Goal: Task Accomplishment & Management: Manage account settings

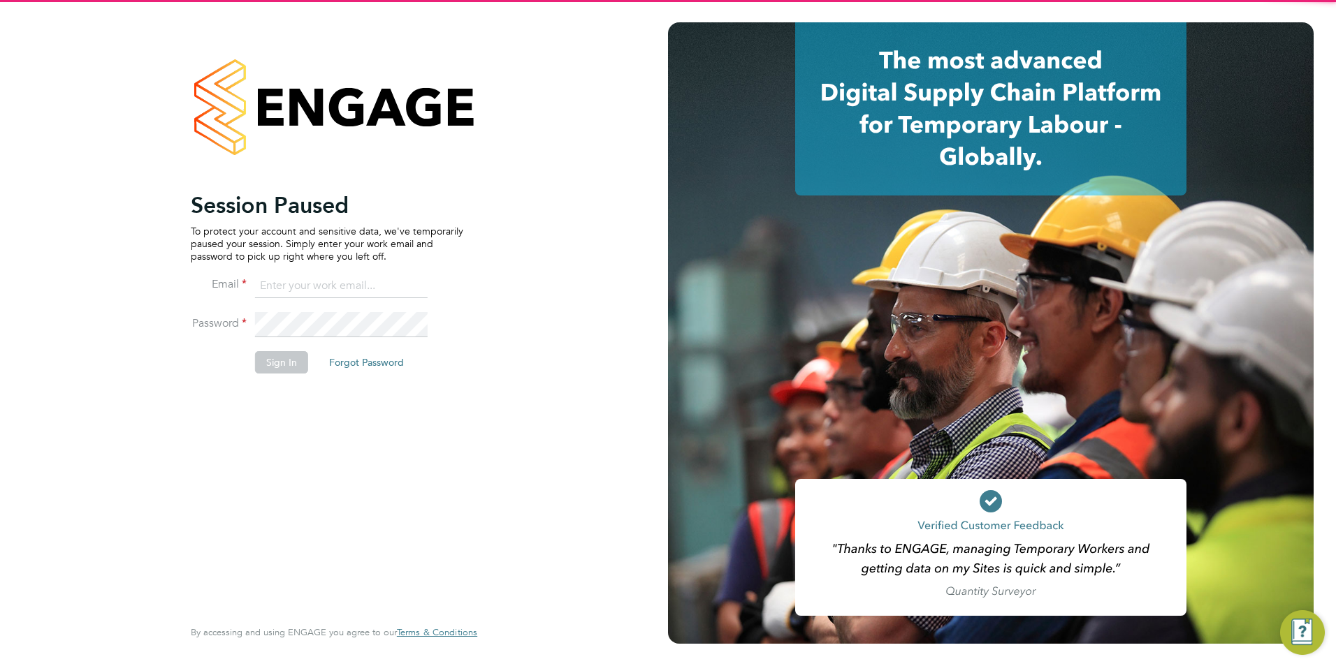
type input "louiscrawford@itsconstruction.co.uk"
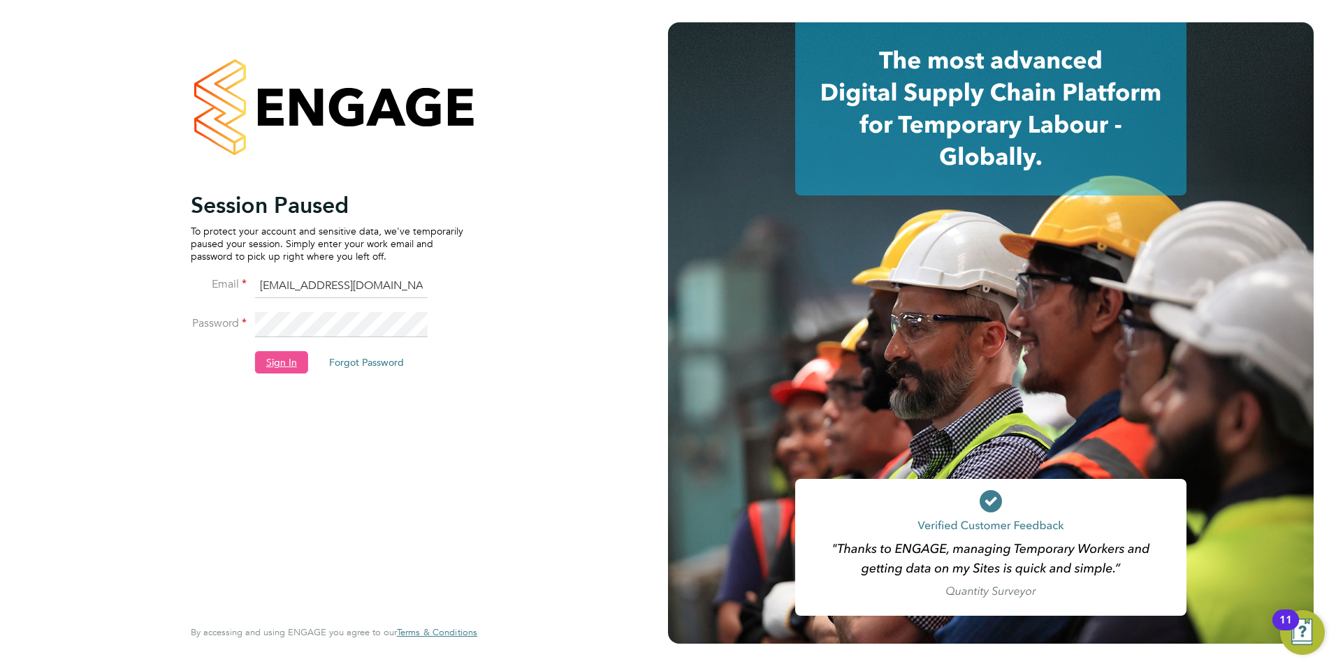
click at [284, 364] on button "Sign In" at bounding box center [281, 362] width 53 height 22
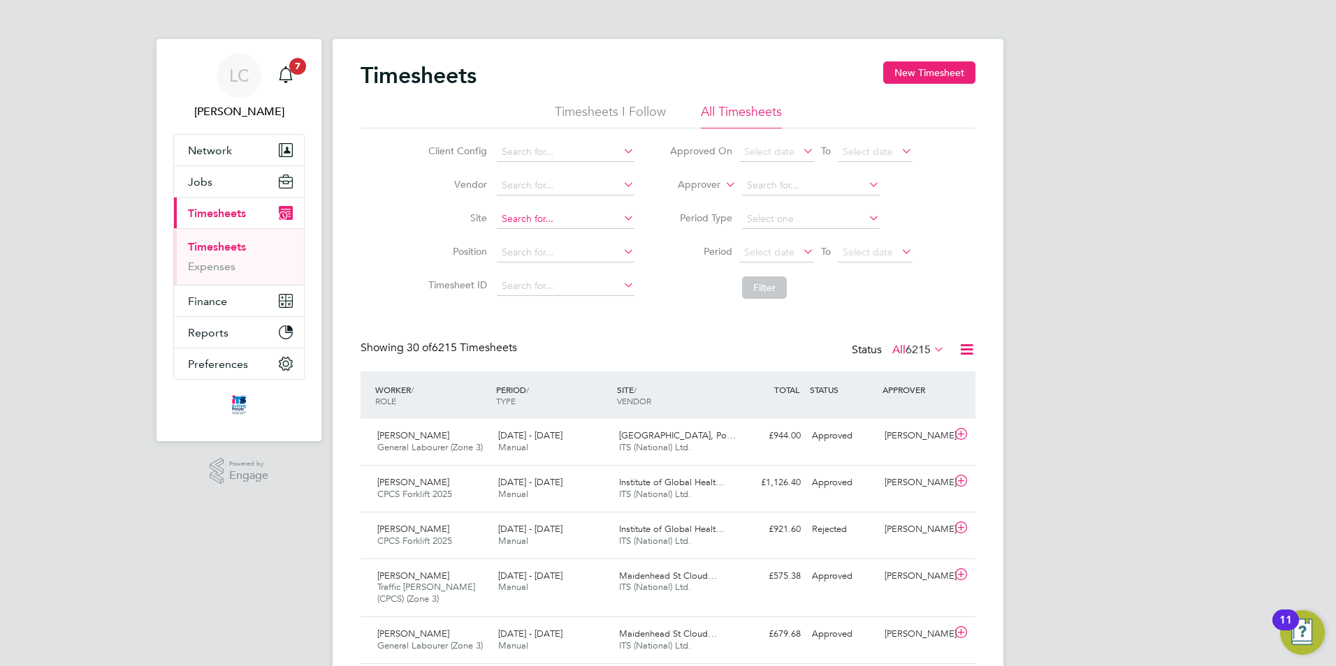
click at [545, 226] on input at bounding box center [566, 220] width 138 height 20
click at [546, 238] on li "Long Marston ( Fern leigh Park)" at bounding box center [608, 238] width 226 height 19
type input "Long Marston (Fernleigh Park)"
click at [777, 283] on button "Filter" at bounding box center [764, 288] width 45 height 22
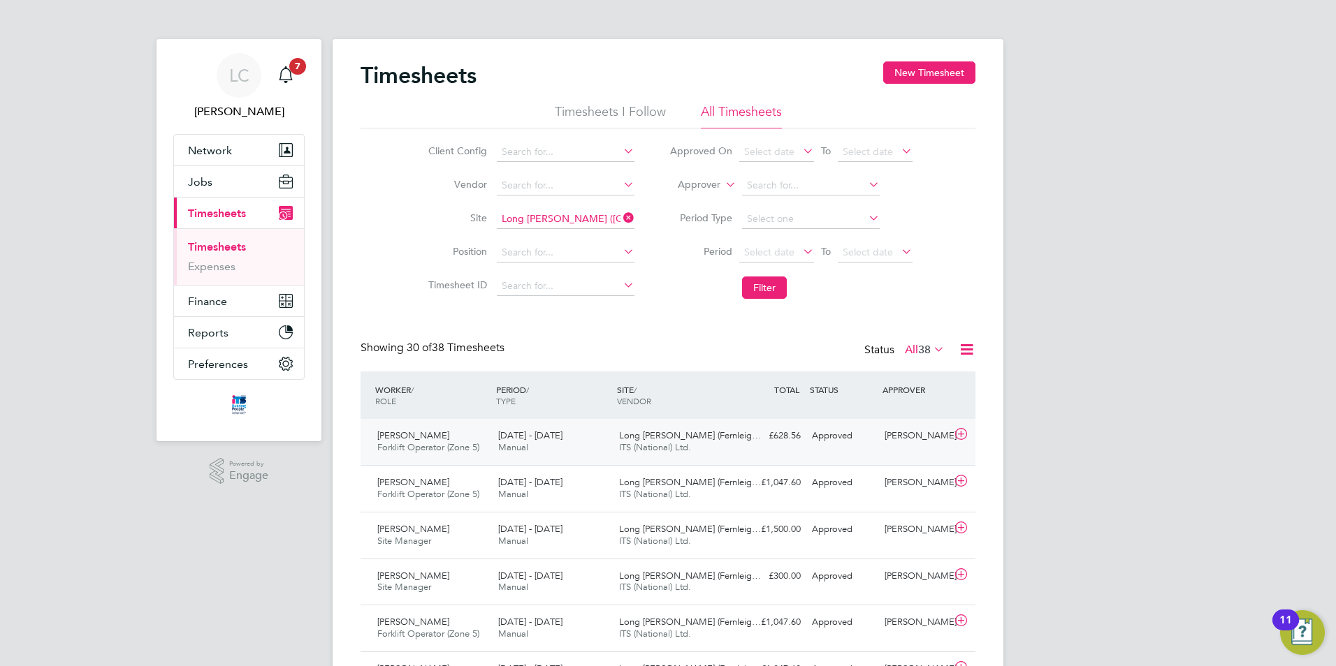
click at [967, 433] on icon at bounding box center [960, 434] width 17 height 11
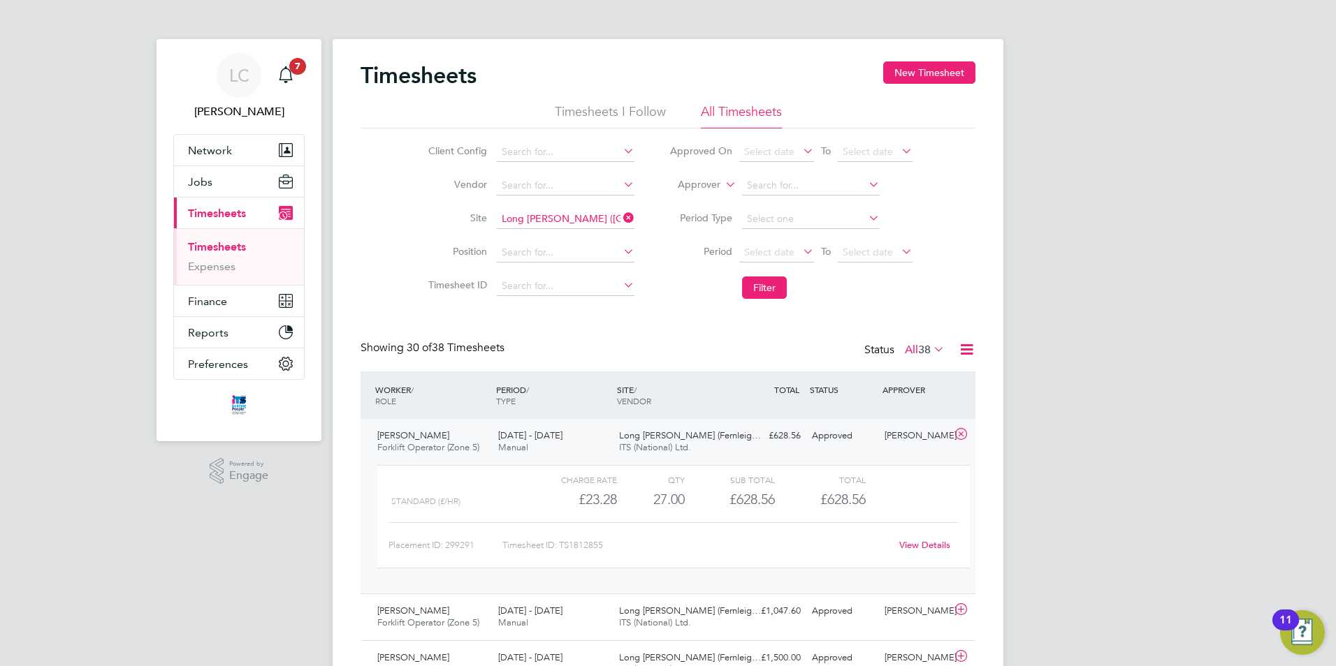
click at [935, 543] on link "View Details" at bounding box center [924, 545] width 51 height 12
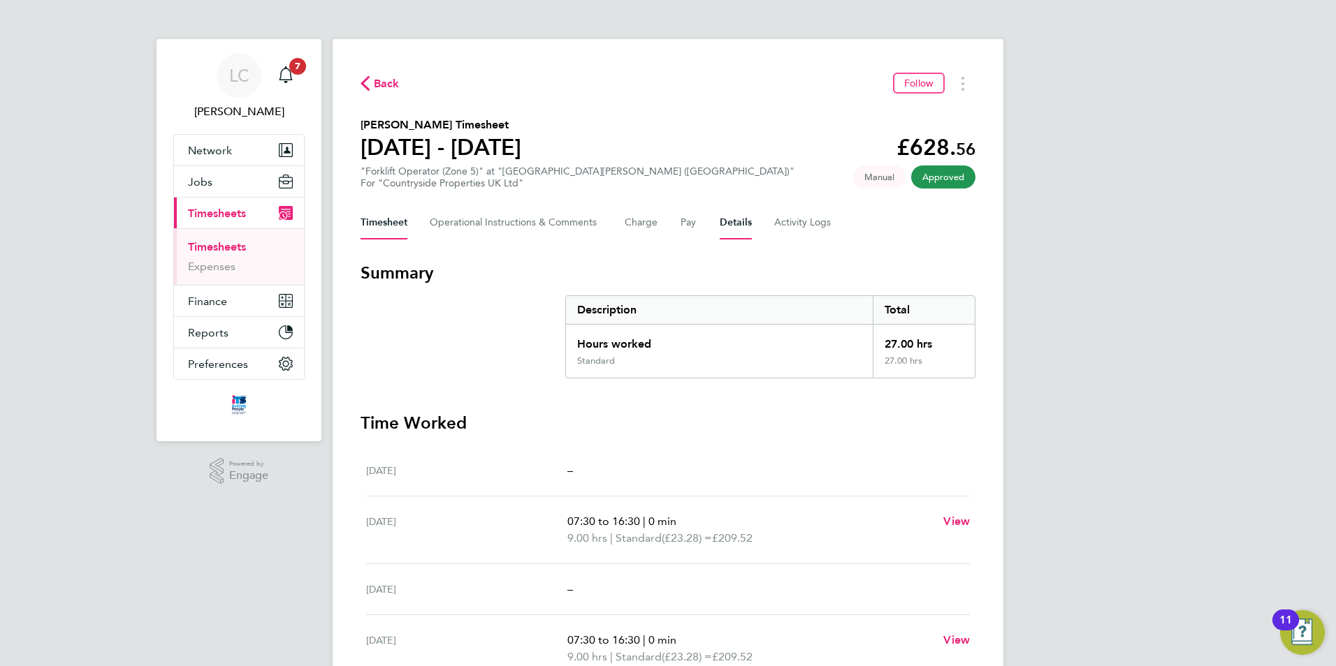
click at [733, 219] on button "Details" at bounding box center [735, 223] width 32 height 34
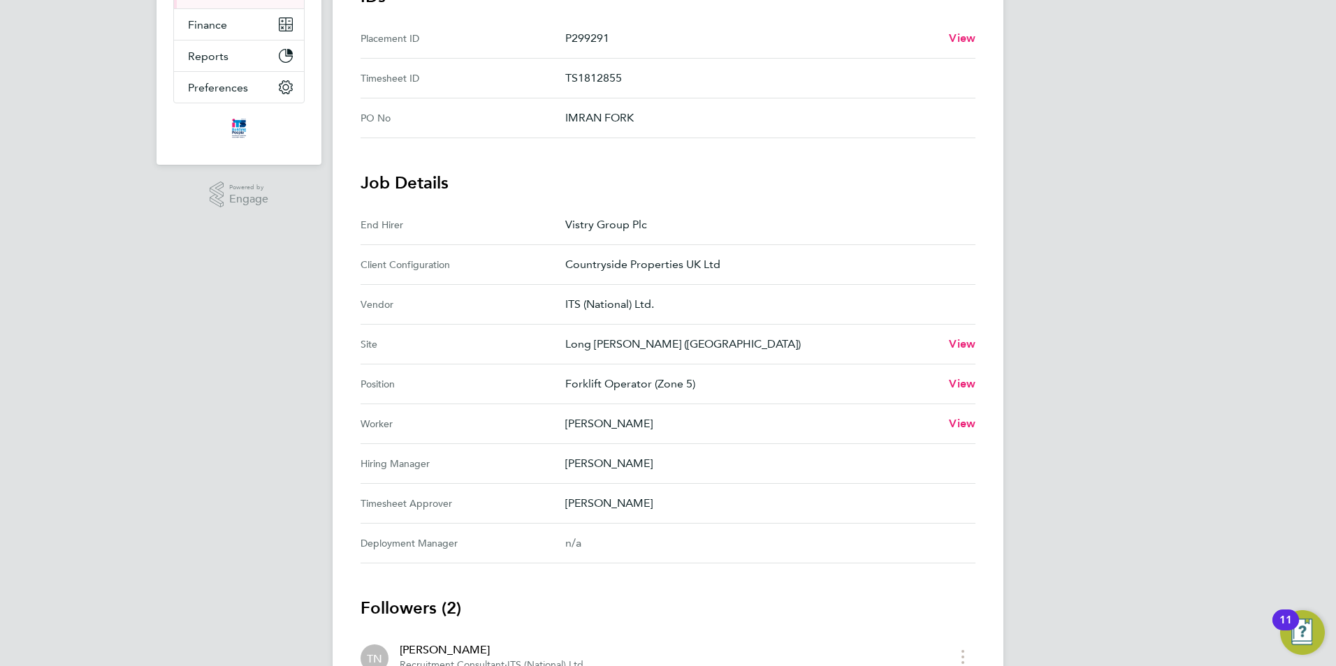
scroll to position [197, 0]
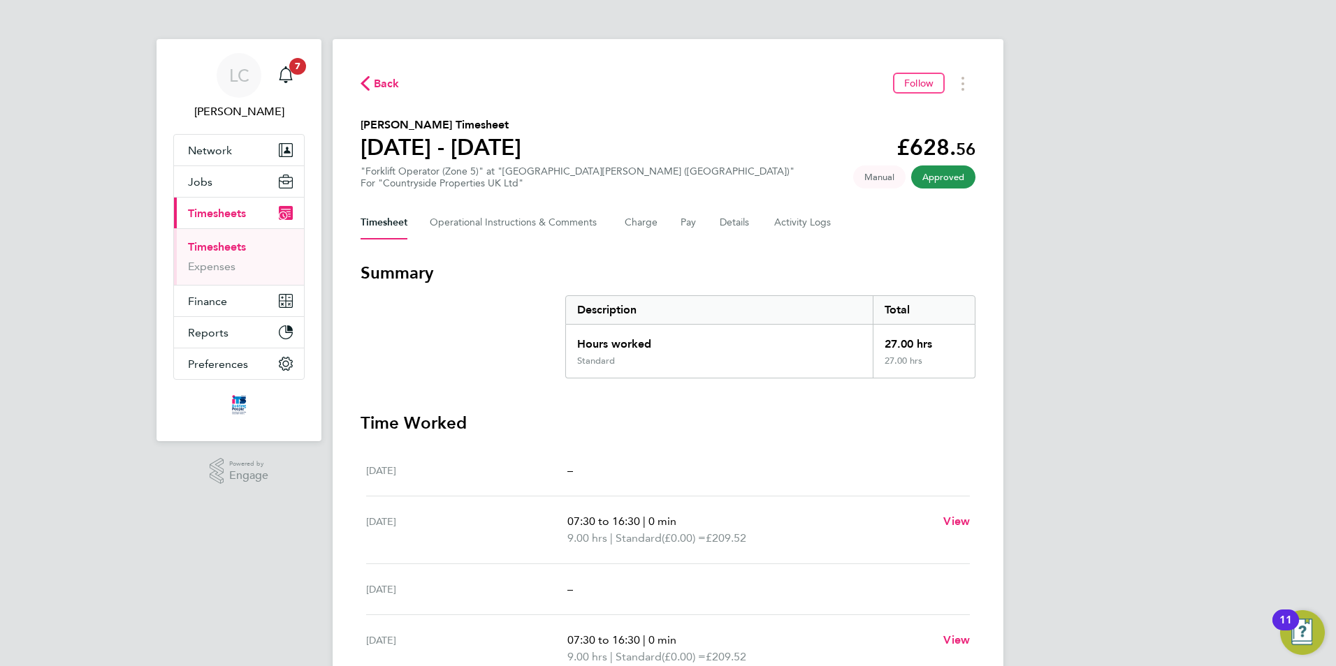
click at [378, 85] on span "Back" at bounding box center [387, 83] width 26 height 17
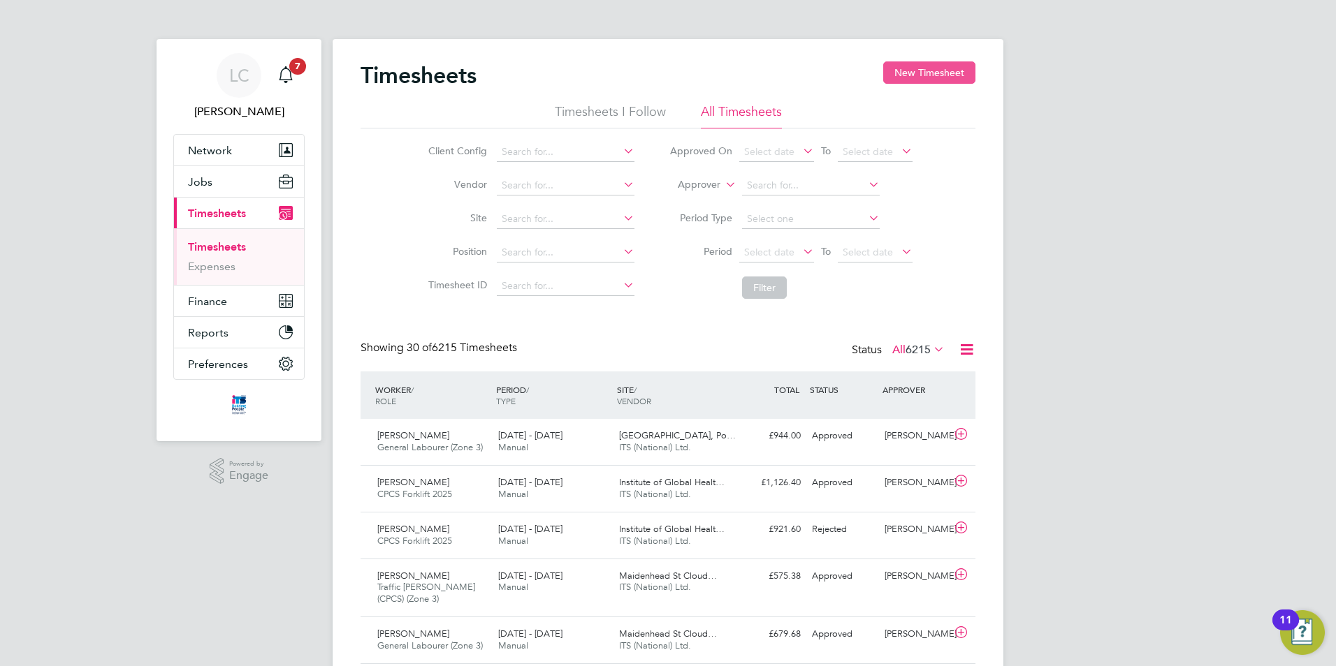
click at [936, 73] on button "New Timesheet" at bounding box center [929, 72] width 92 height 22
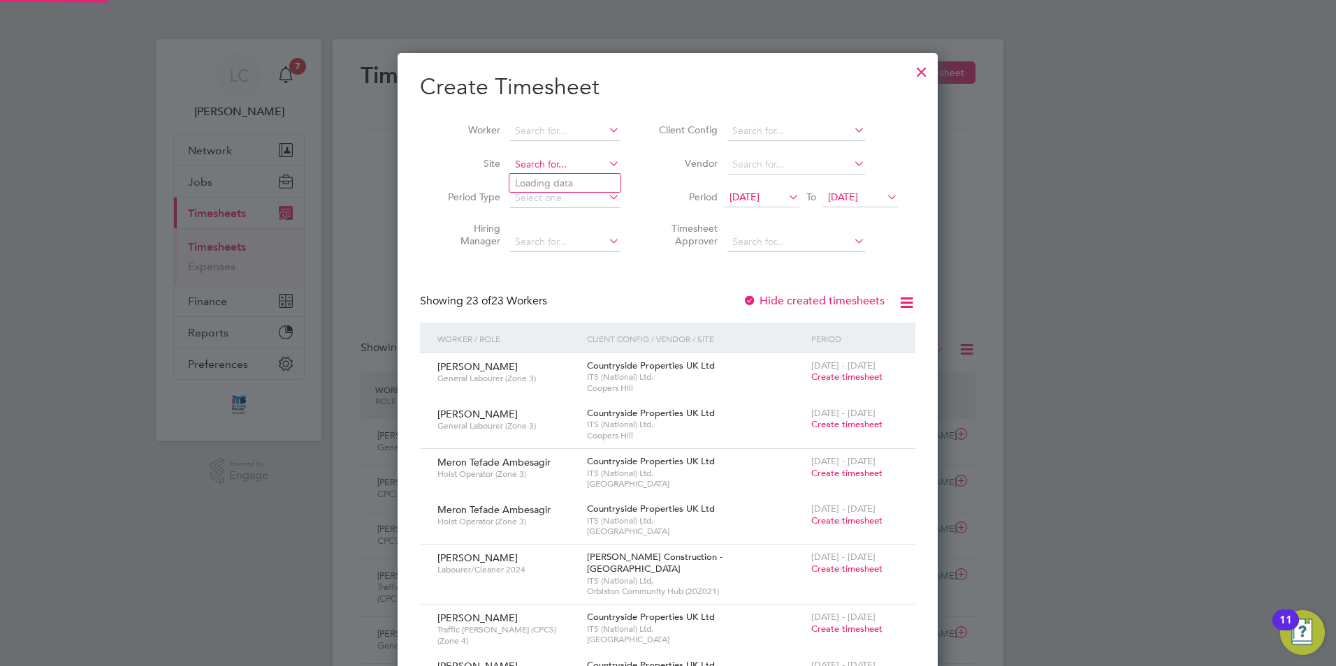
click at [544, 160] on input at bounding box center [565, 165] width 110 height 20
click at [550, 176] on li "Long Marston ( Fern leigh Park)" at bounding box center [622, 183] width 226 height 19
type input "Long Marston (Fernleigh Park)"
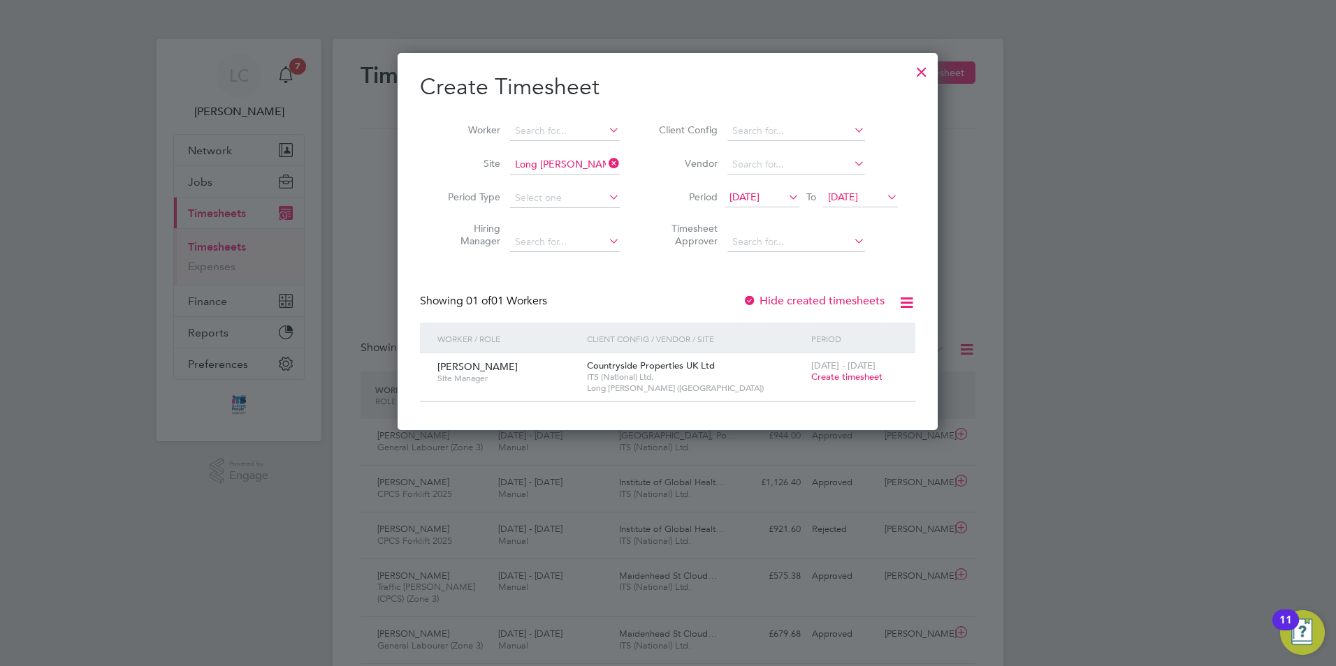
click at [860, 372] on span "Create timesheet" at bounding box center [846, 377] width 71 height 12
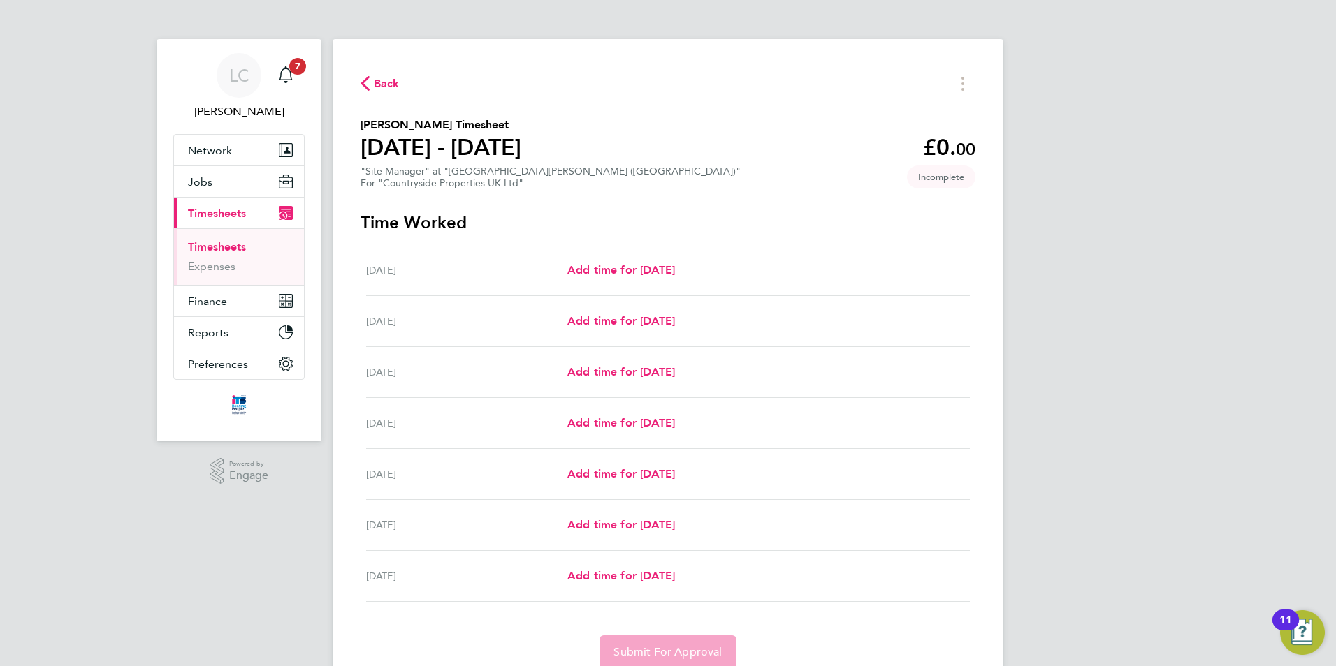
click at [379, 78] on span "Back" at bounding box center [387, 83] width 26 height 17
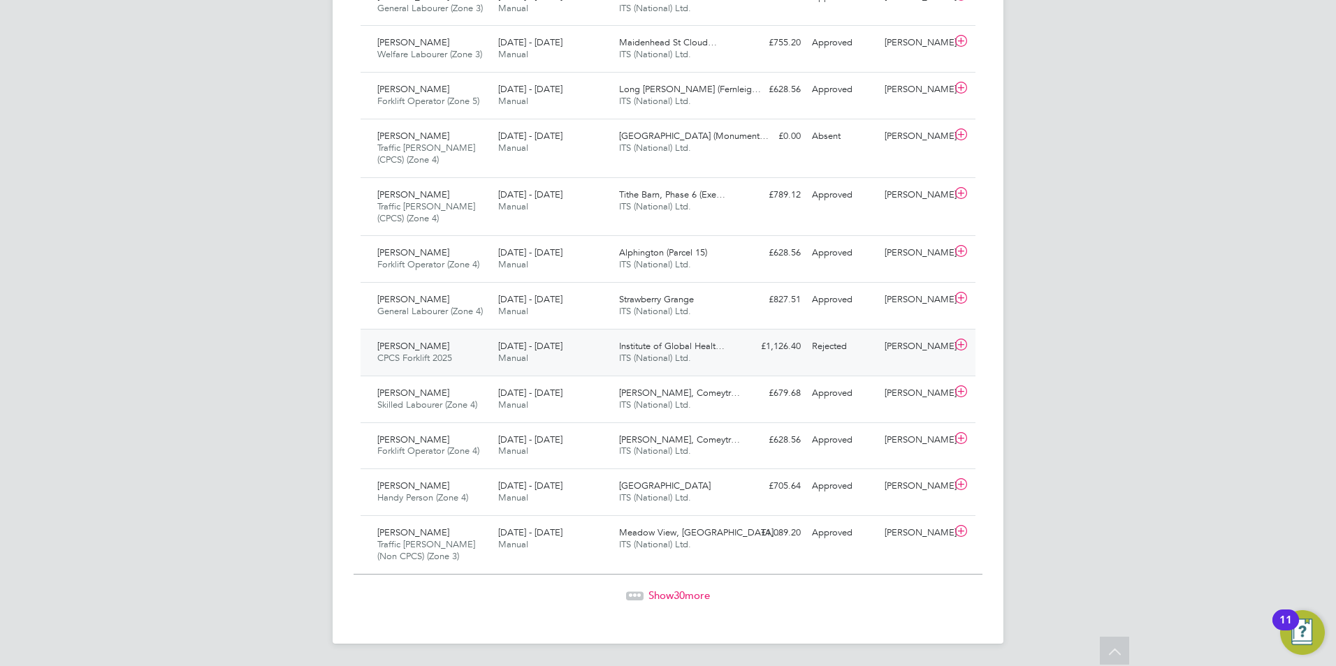
click at [958, 344] on icon at bounding box center [960, 344] width 17 height 11
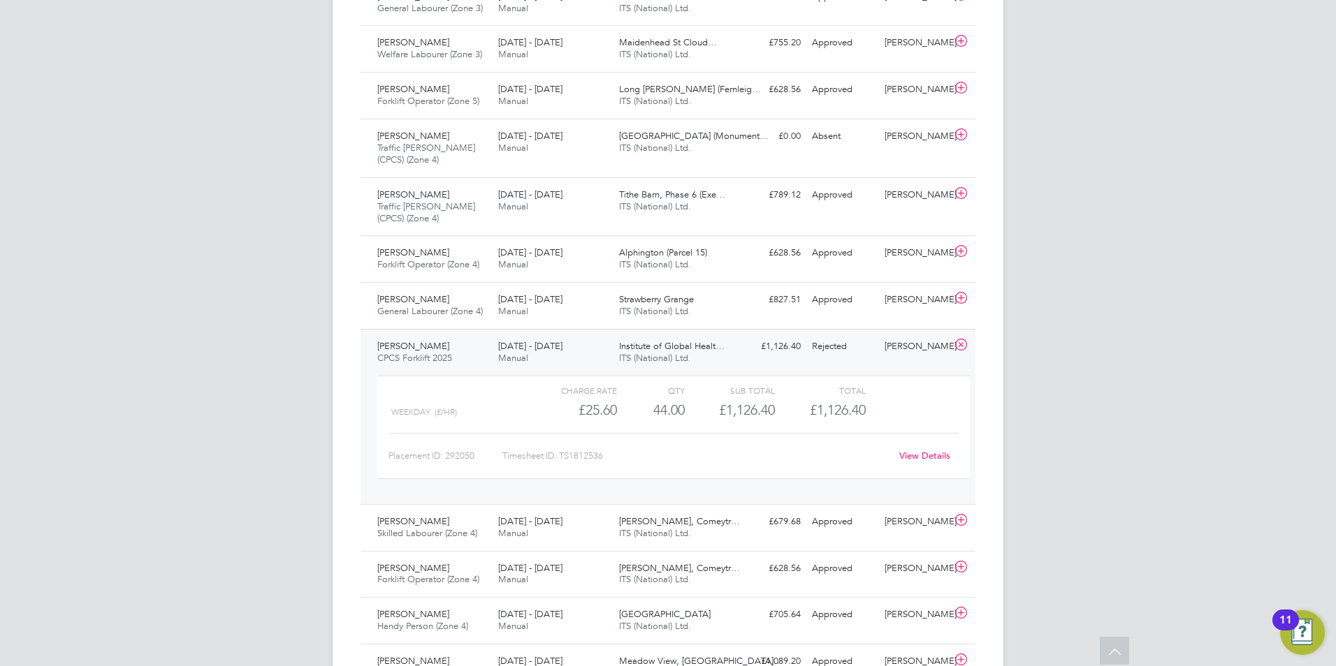
click at [921, 455] on link "View Details" at bounding box center [924, 456] width 51 height 12
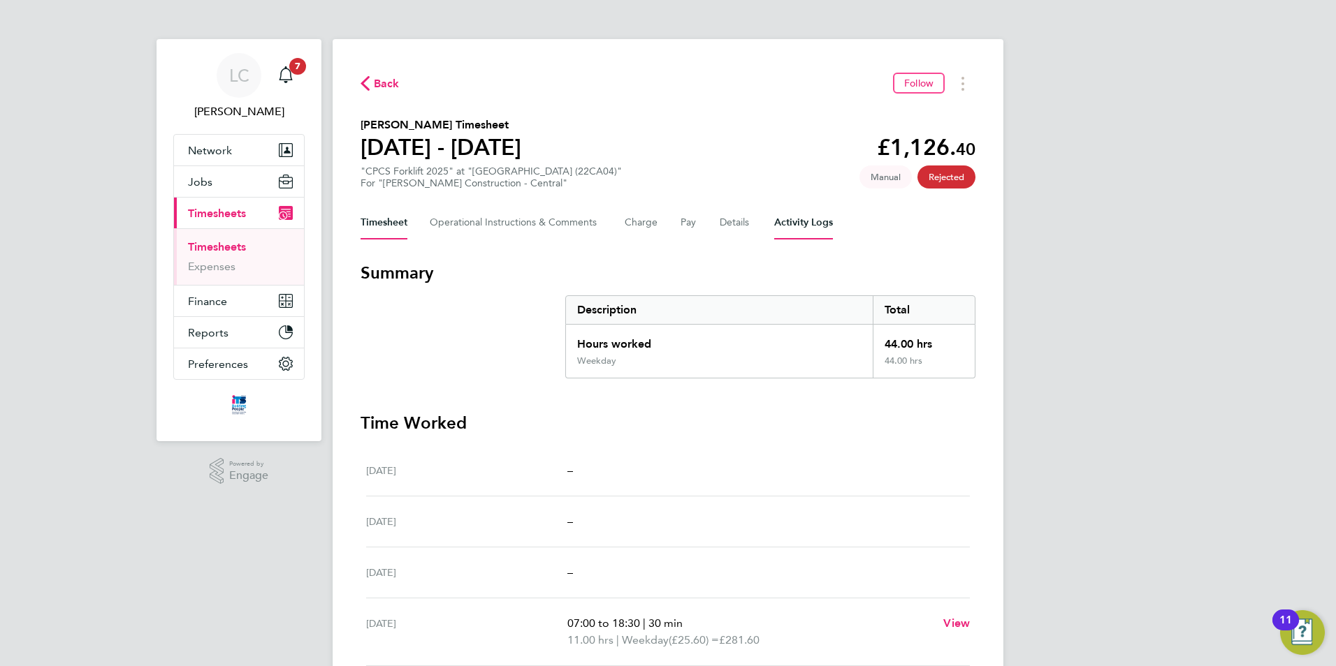
click at [791, 220] on Logs-tab "Activity Logs" at bounding box center [803, 223] width 59 height 34
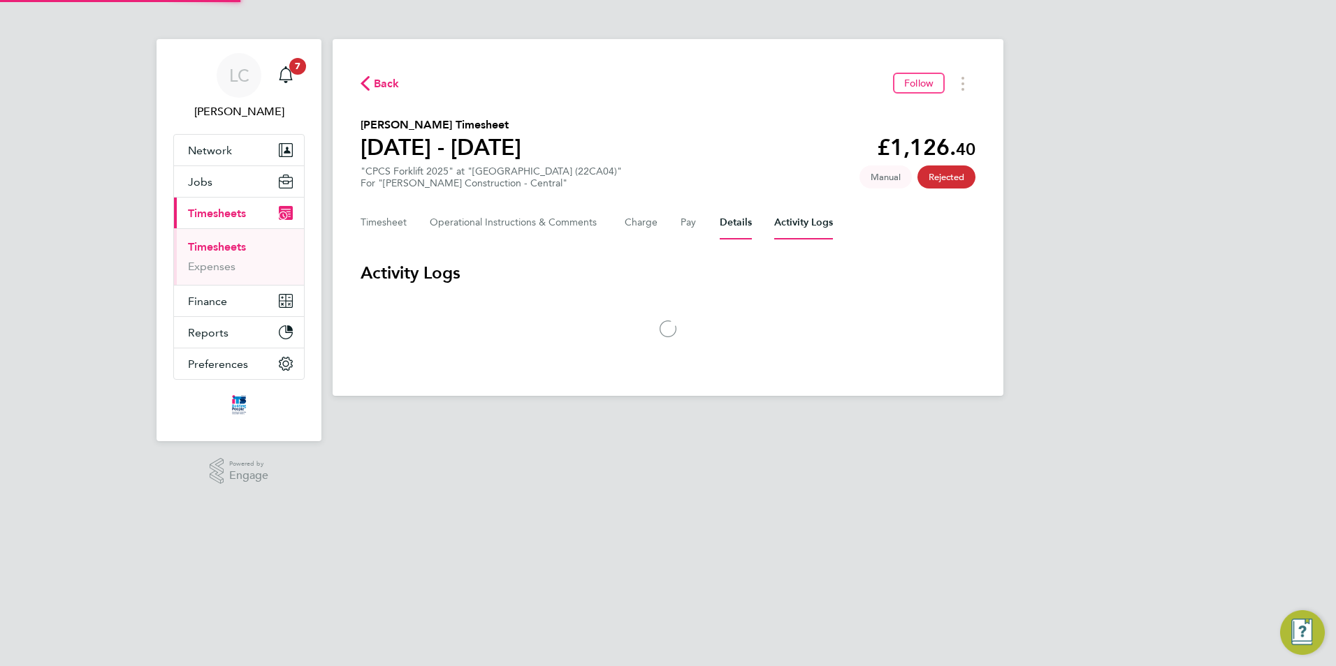
click at [731, 221] on button "Details" at bounding box center [735, 223] width 32 height 34
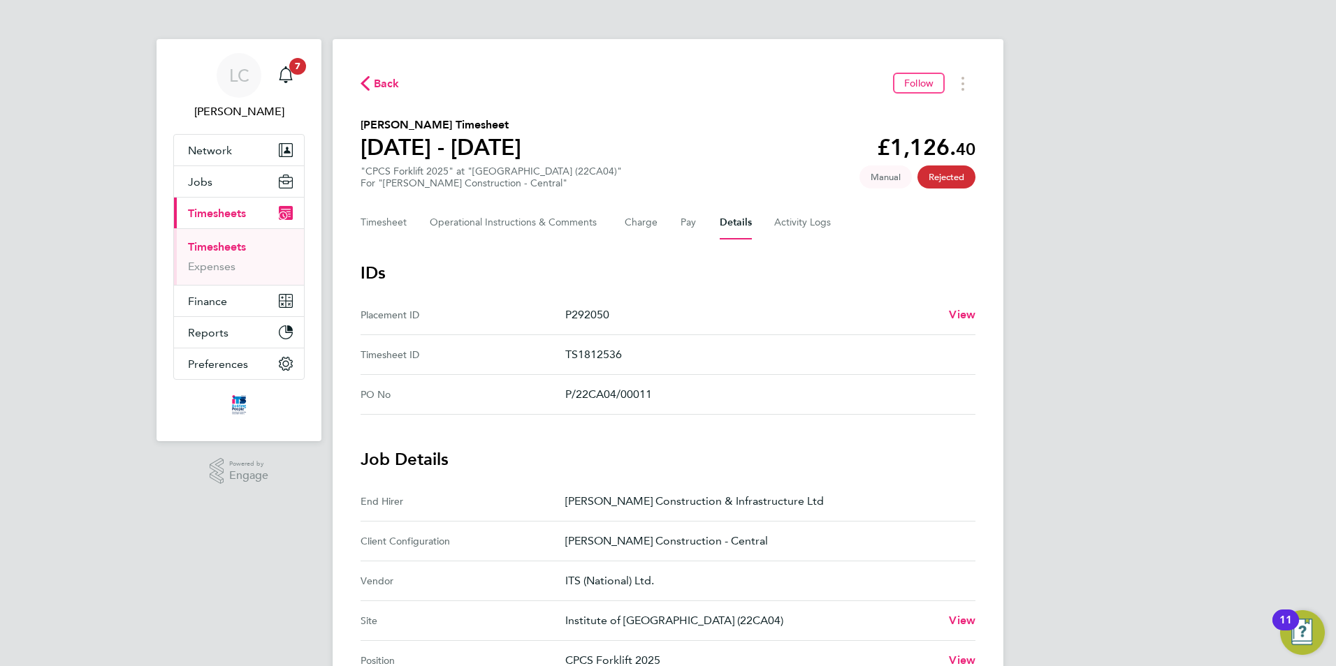
click at [365, 79] on icon "button" at bounding box center [364, 83] width 9 height 15
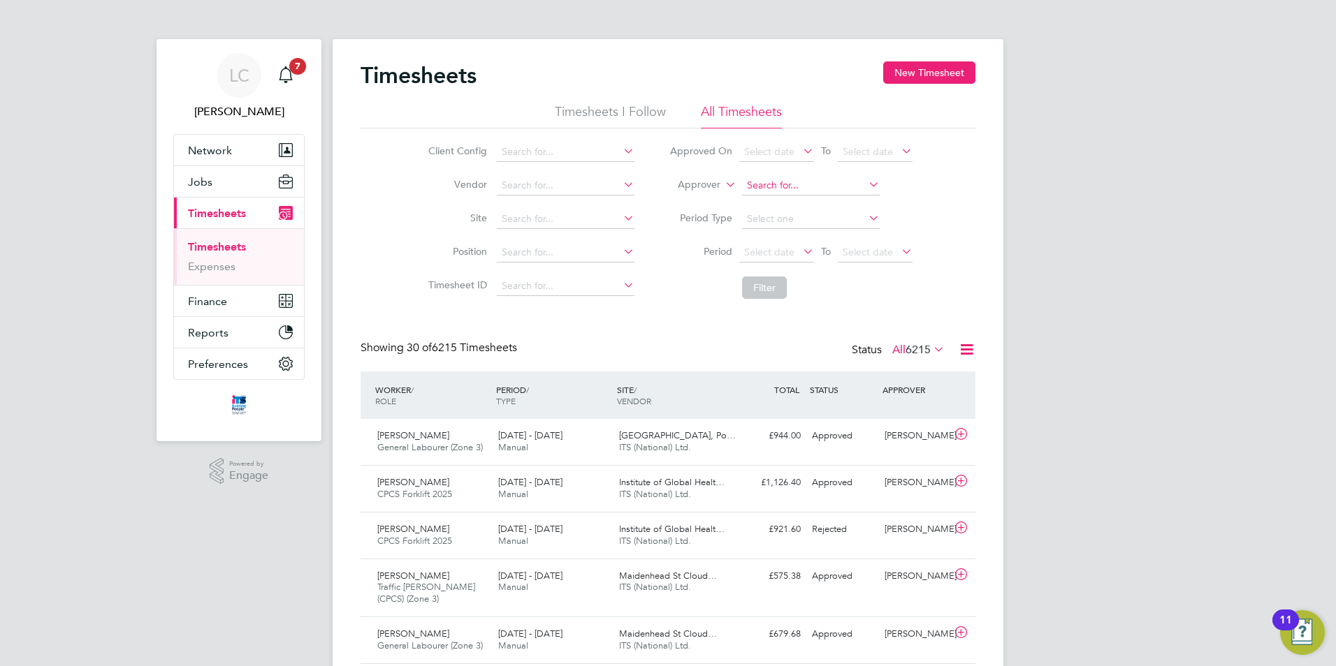
click at [771, 180] on input at bounding box center [811, 186] width 138 height 20
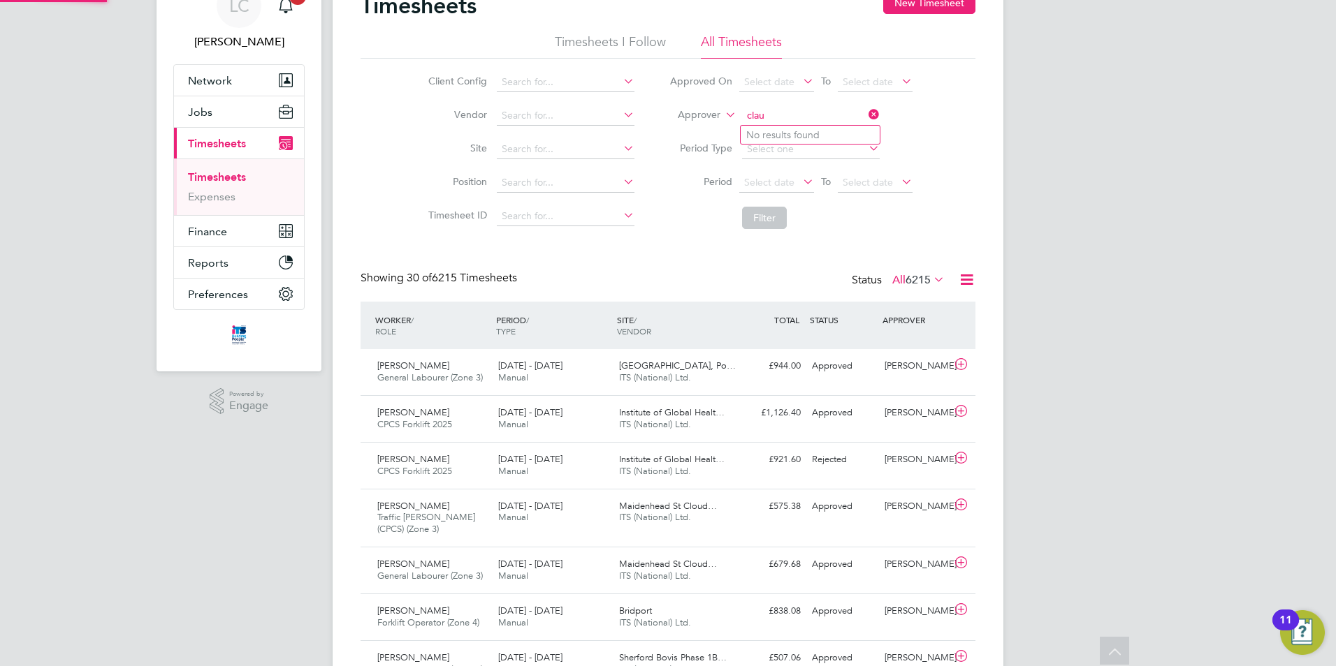
type input "clau"
click at [822, 122] on input at bounding box center [811, 116] width 138 height 20
type input "c"
